Goal: Task Accomplishment & Management: Use online tool/utility

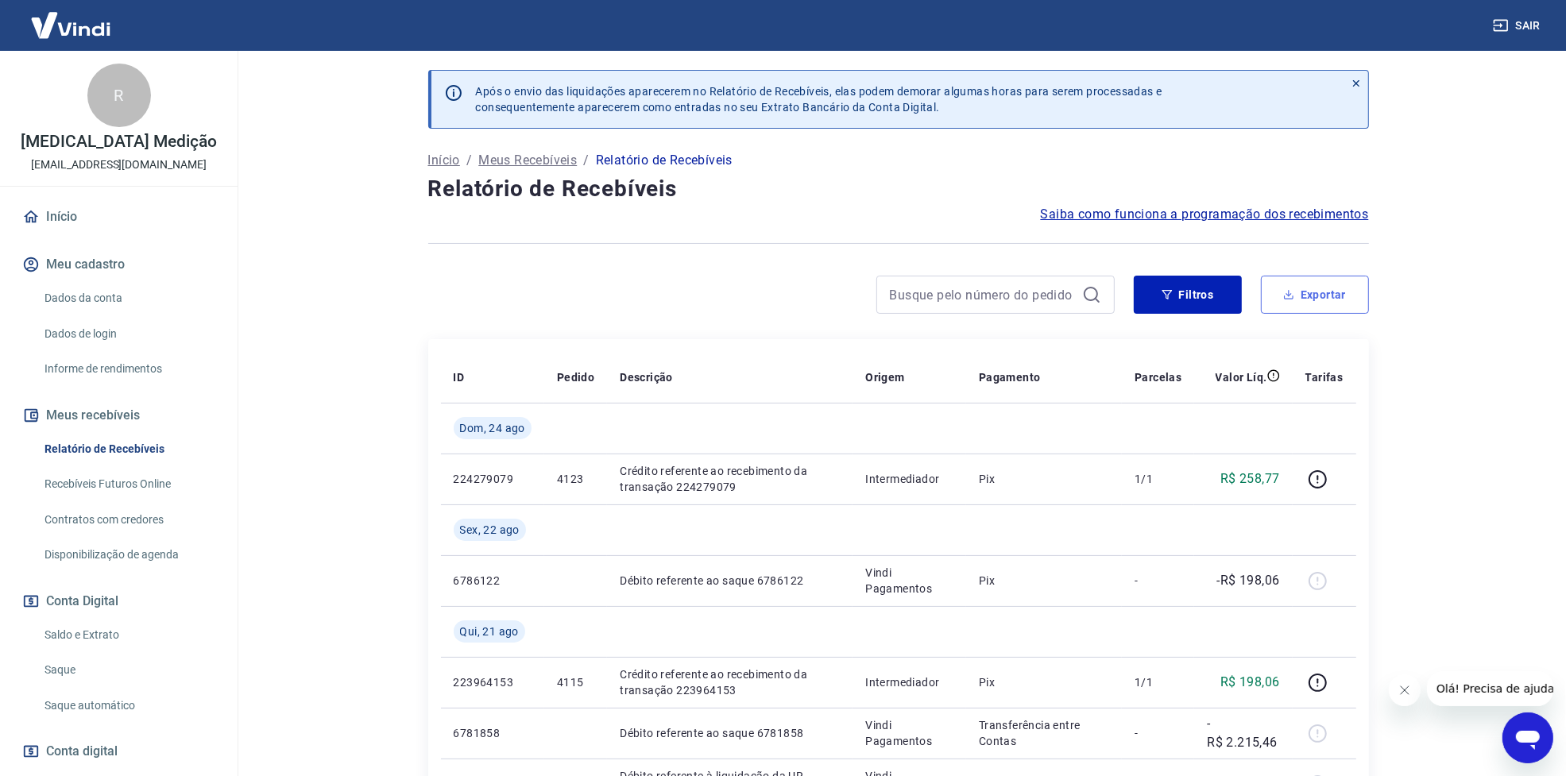
click at [1321, 300] on button "Exportar" at bounding box center [1315, 295] width 108 height 38
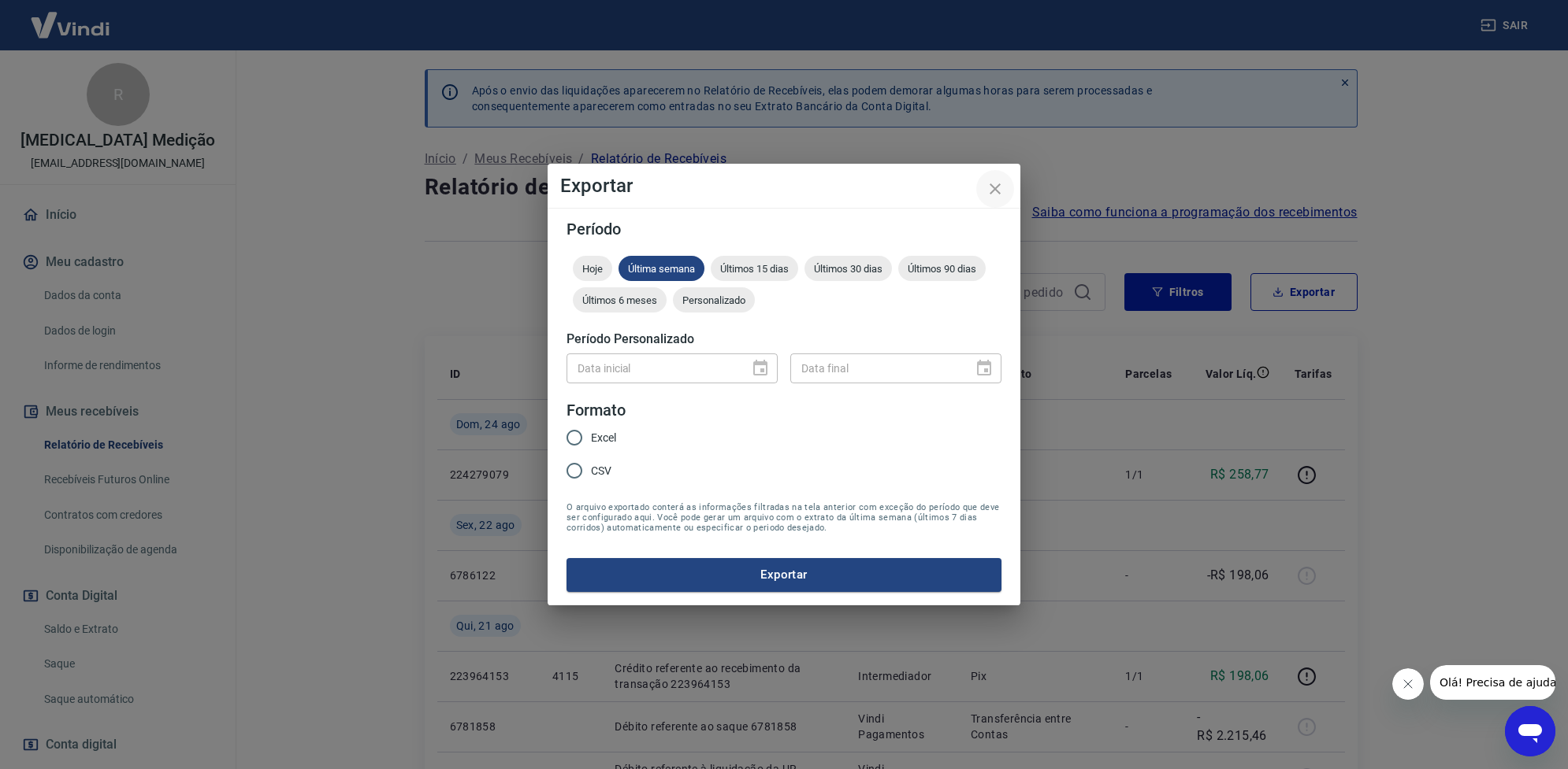
click at [989, 174] on button "close" at bounding box center [995, 189] width 38 height 38
